Goal: Check status

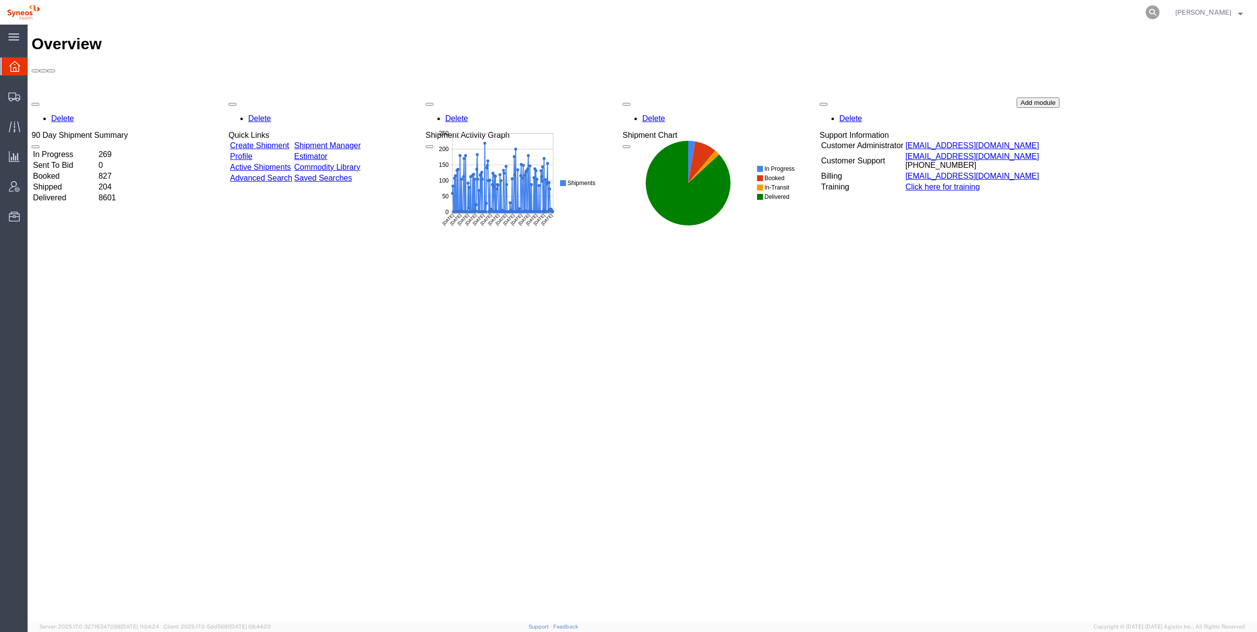
click at [1145, 11] on icon at bounding box center [1152, 12] width 14 height 14
paste input "56513880"
type input "56513880"
